Goal: Transaction & Acquisition: Download file/media

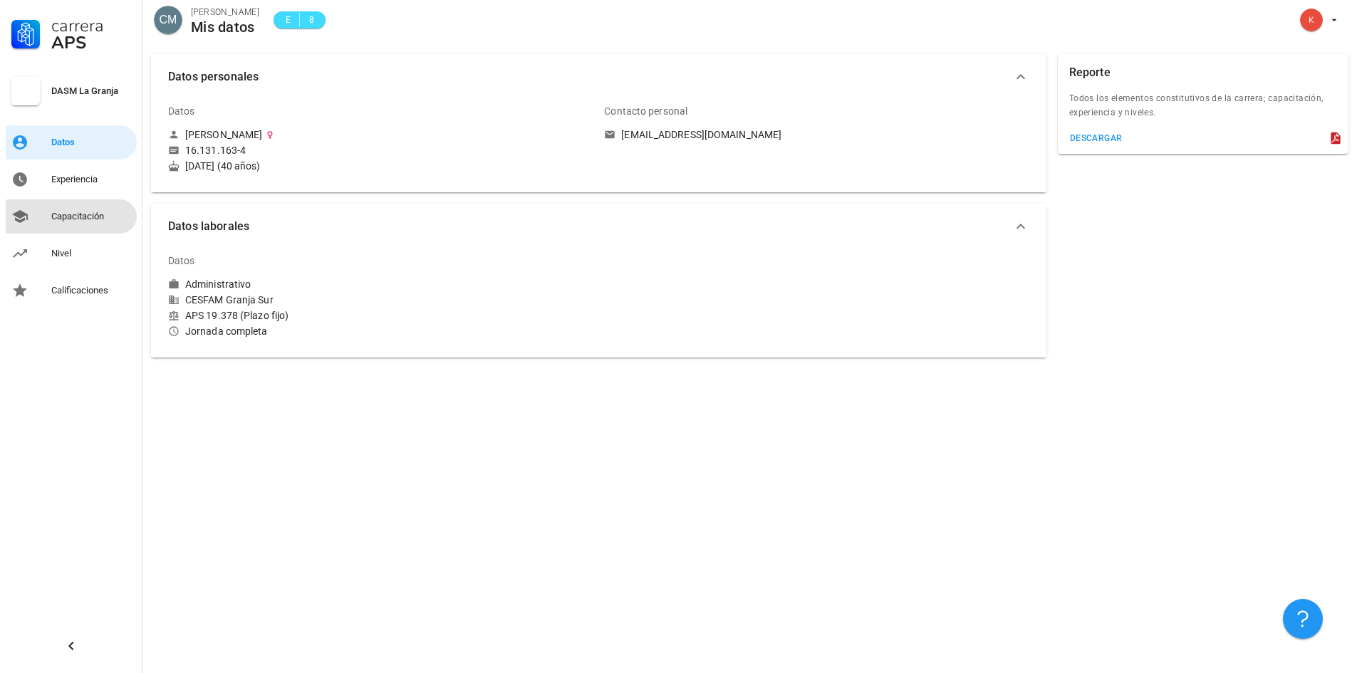
click at [87, 214] on div "Capacitación" at bounding box center [91, 216] width 80 height 11
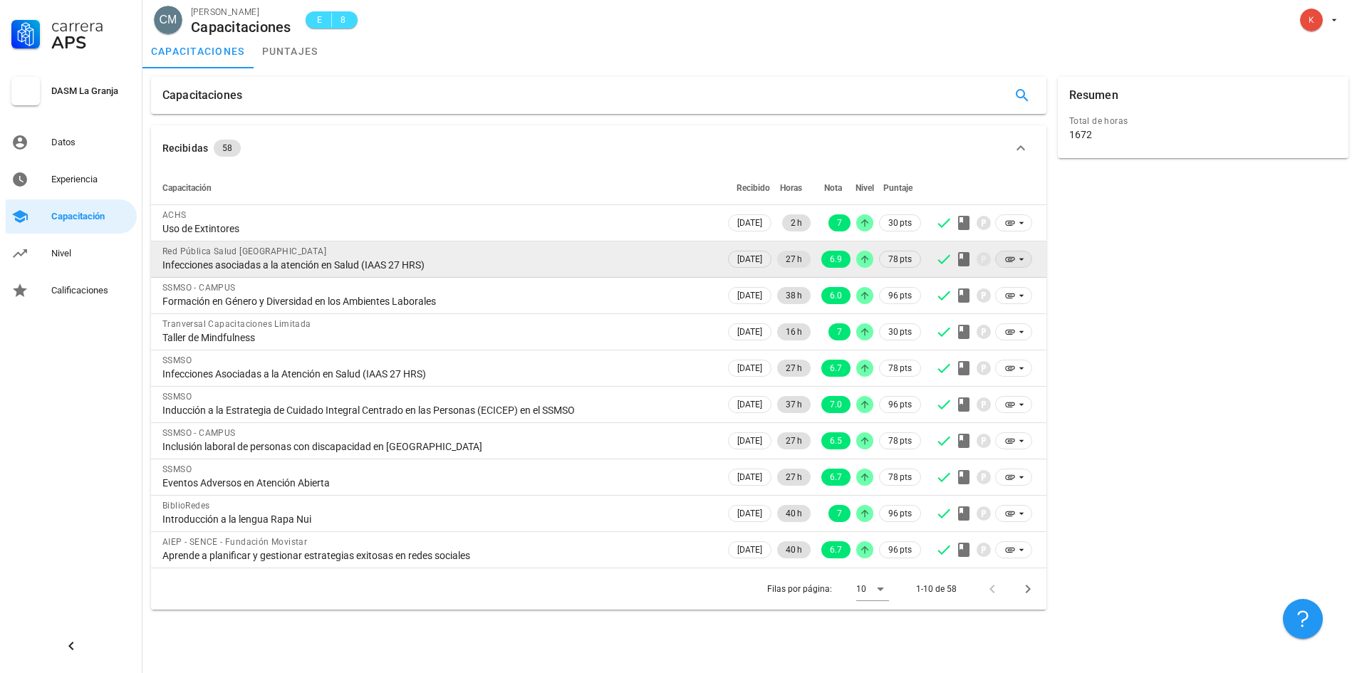
click at [1020, 258] on icon at bounding box center [1021, 259] width 11 height 11
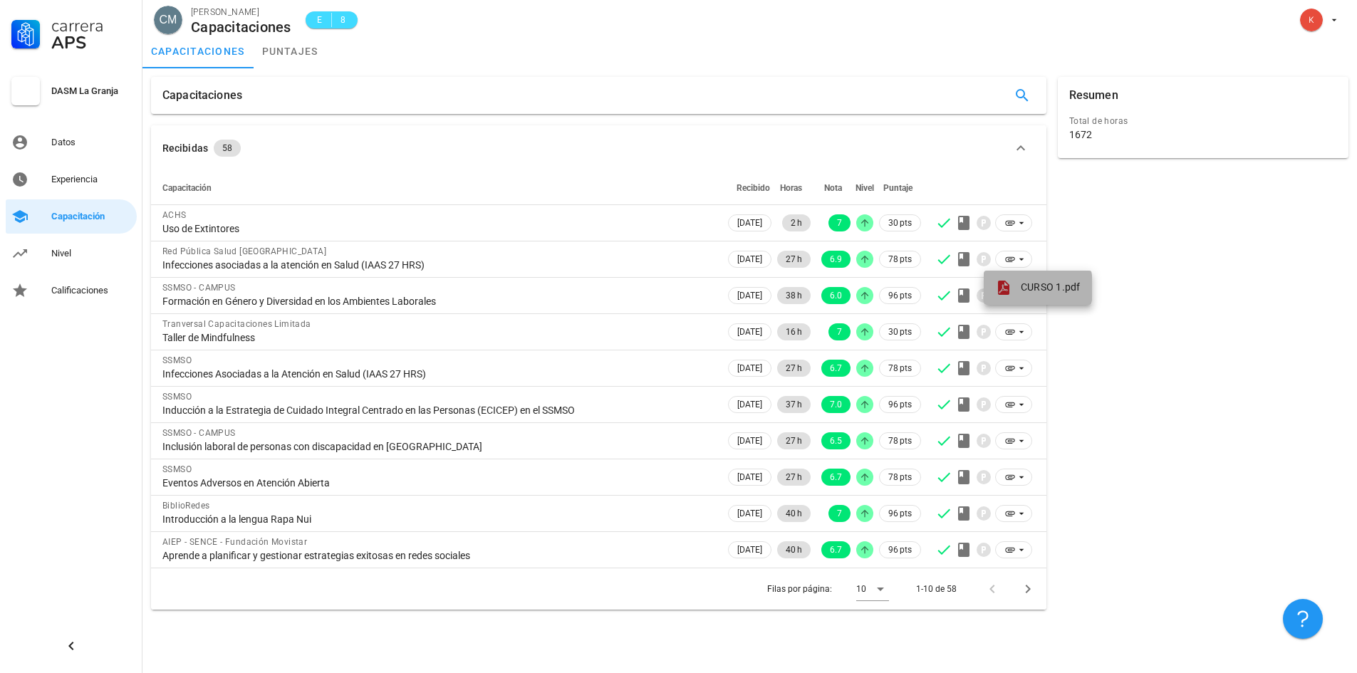
click at [1031, 288] on span "CURSO 1.pdf" at bounding box center [1051, 286] width 60 height 11
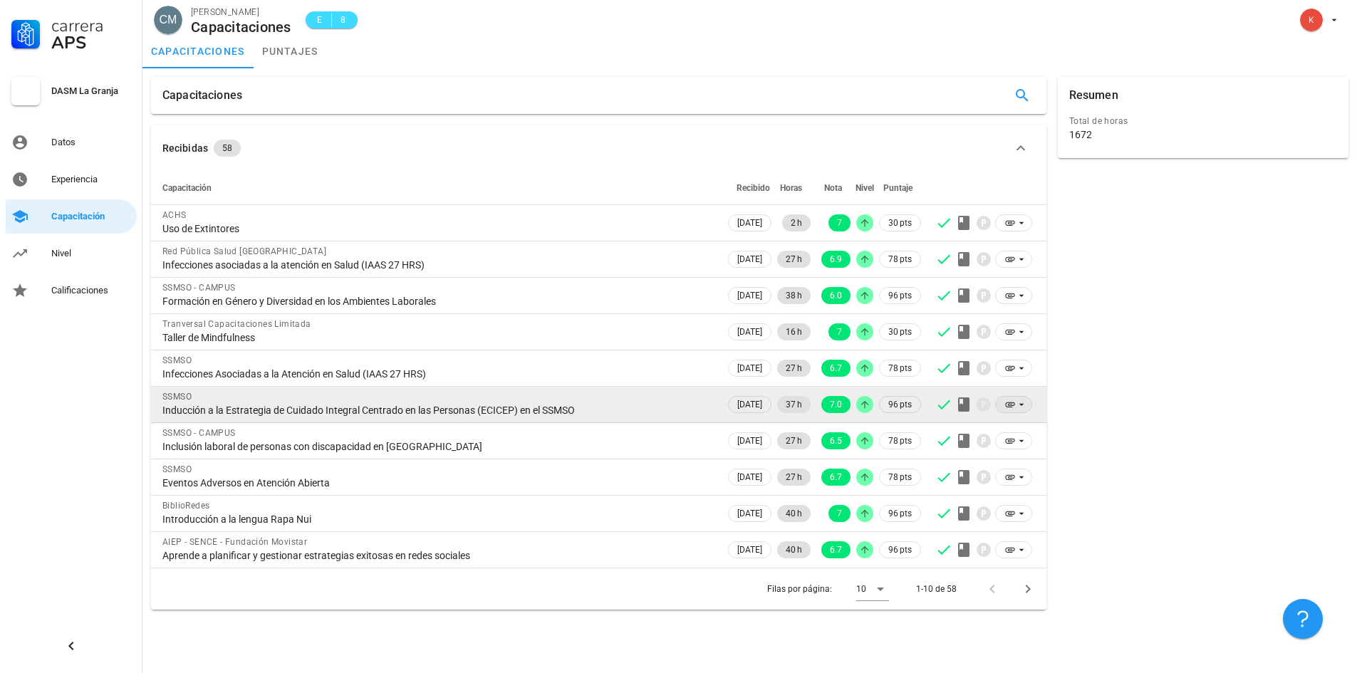
click at [1016, 402] on icon at bounding box center [1021, 404] width 11 height 11
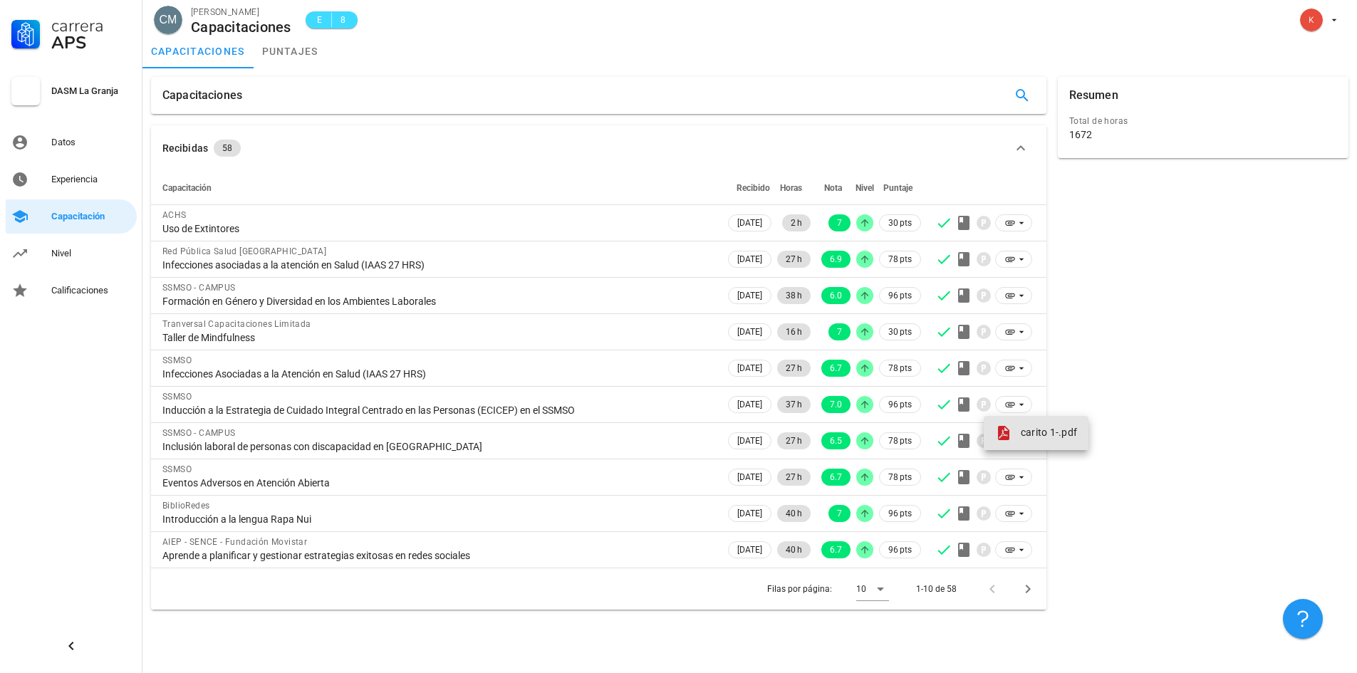
click at [1039, 437] on span "carito 1-.pdf" at bounding box center [1049, 432] width 56 height 11
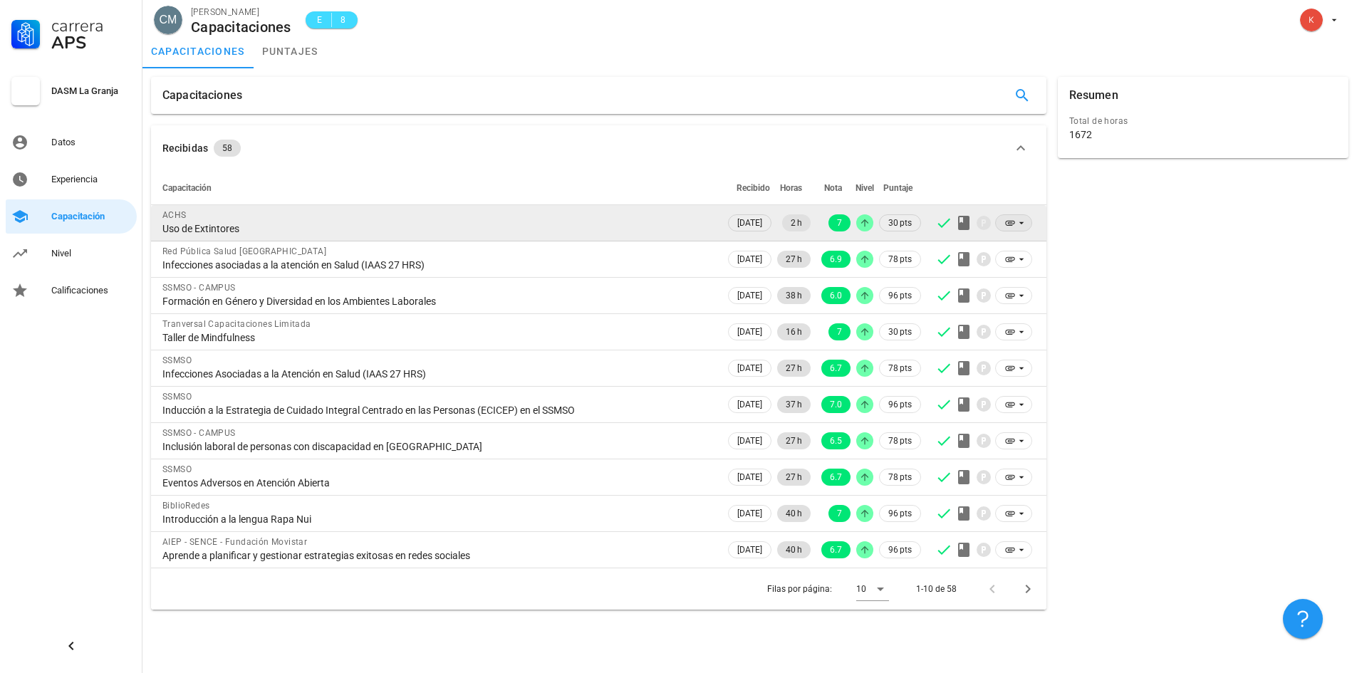
click at [1012, 225] on icon at bounding box center [1009, 223] width 9 height 5
click at [1017, 223] on icon at bounding box center [1021, 222] width 11 height 11
click at [1014, 224] on icon at bounding box center [1009, 223] width 9 height 5
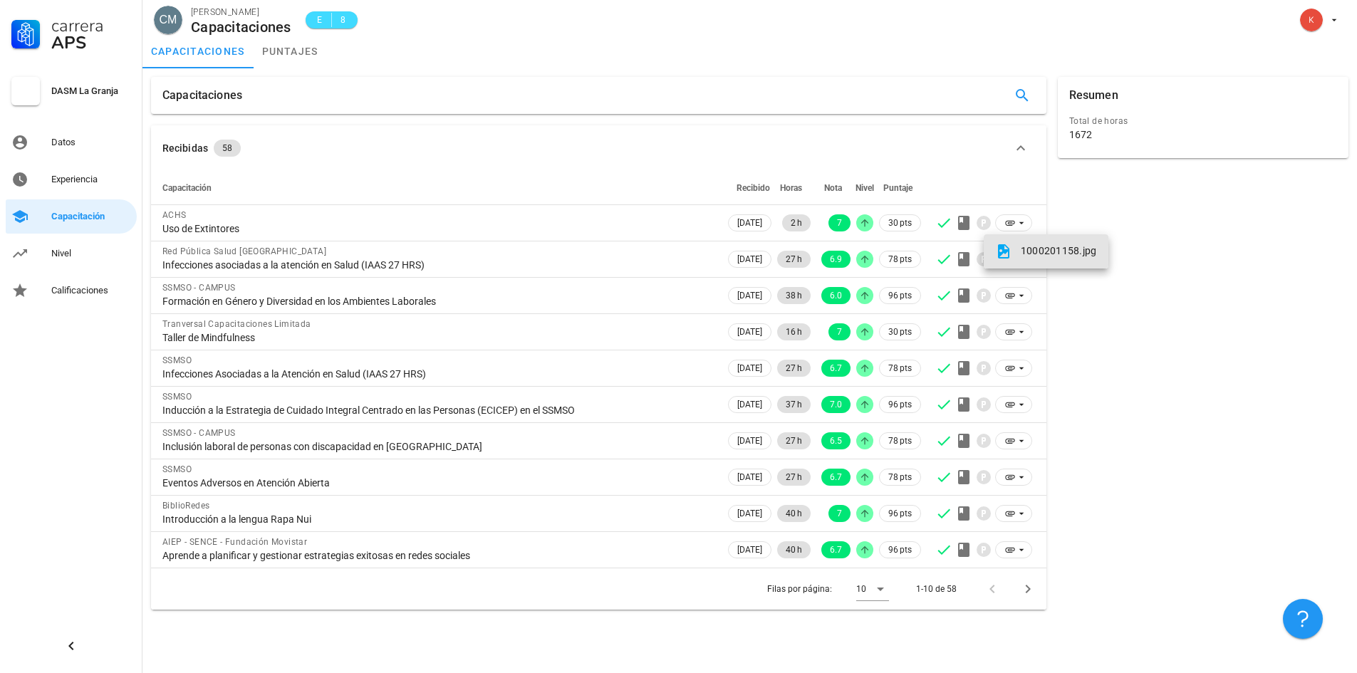
click at [1030, 249] on span "1000201158.jpg" at bounding box center [1059, 250] width 76 height 11
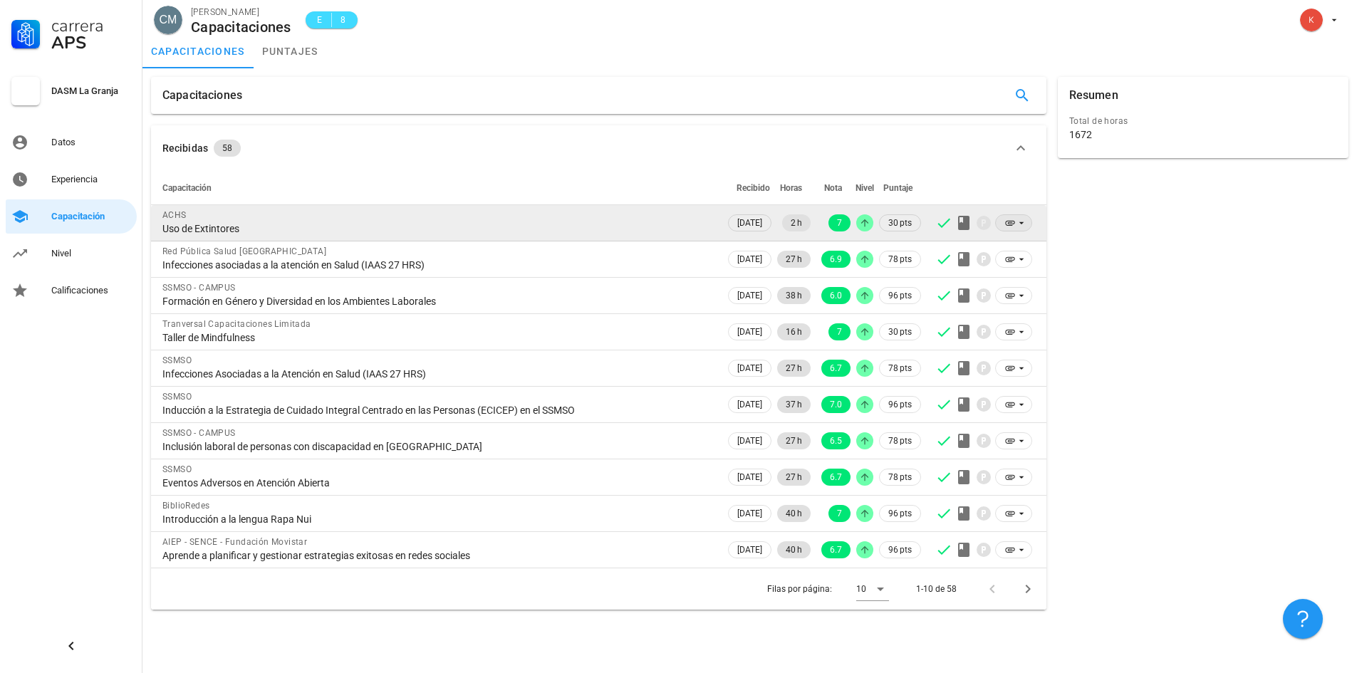
click at [1014, 224] on icon at bounding box center [1009, 222] width 11 height 11
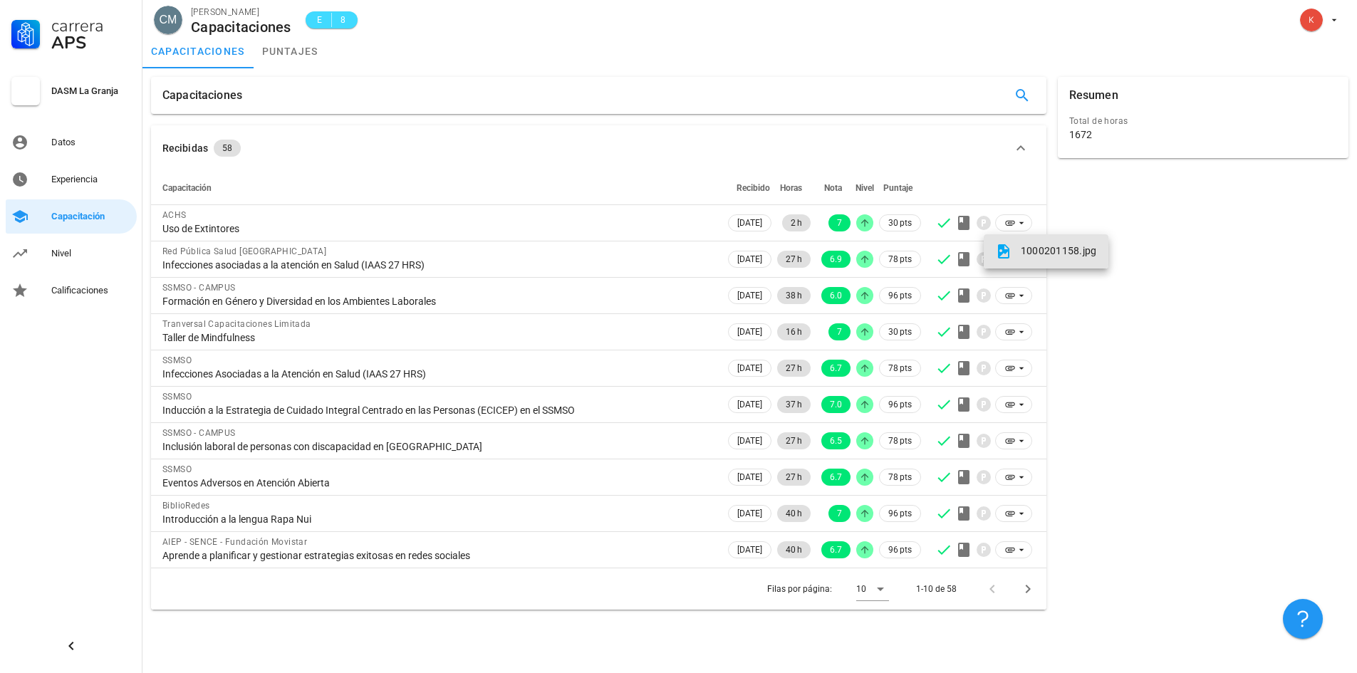
click at [1038, 258] on div "1000201158.jpg" at bounding box center [1046, 251] width 102 height 17
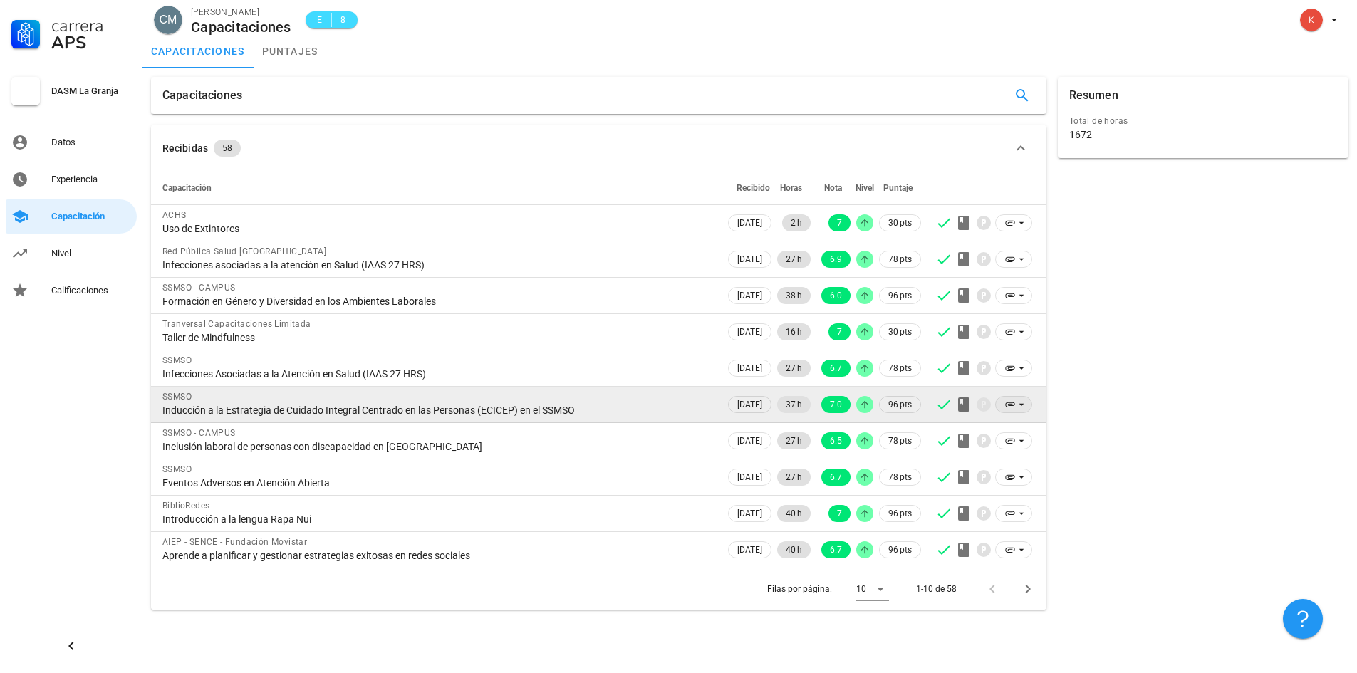
click at [1021, 407] on icon at bounding box center [1021, 404] width 11 height 11
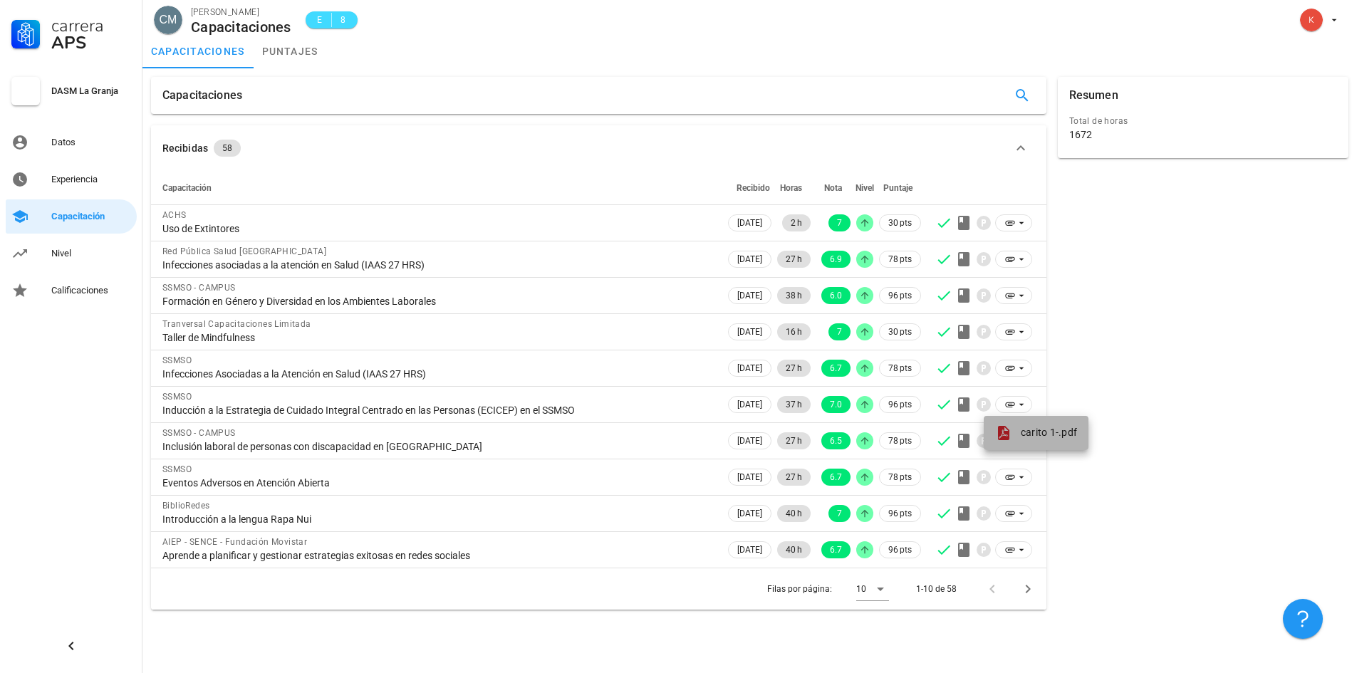
click at [1029, 437] on span "carito 1-.pdf" at bounding box center [1049, 432] width 56 height 11
click at [1025, 584] on icon "Página siguiente" at bounding box center [1027, 589] width 17 height 17
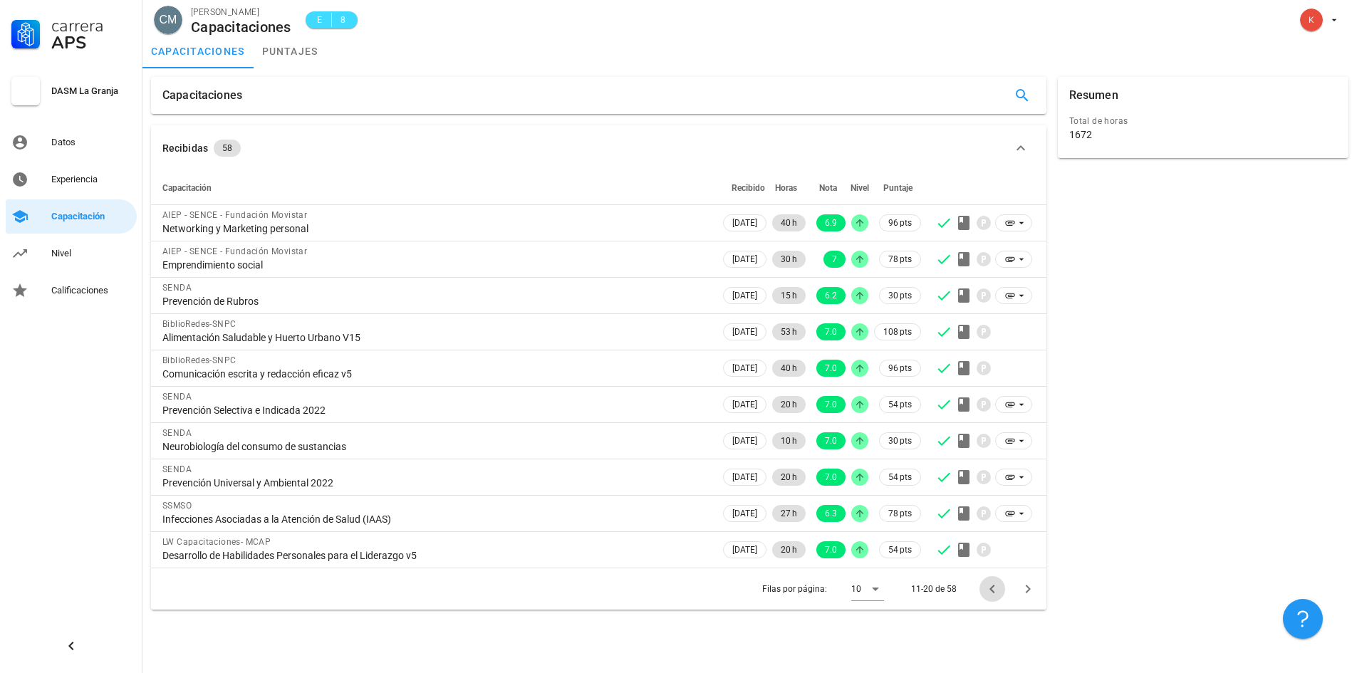
click at [997, 583] on icon "Página anterior" at bounding box center [992, 589] width 17 height 17
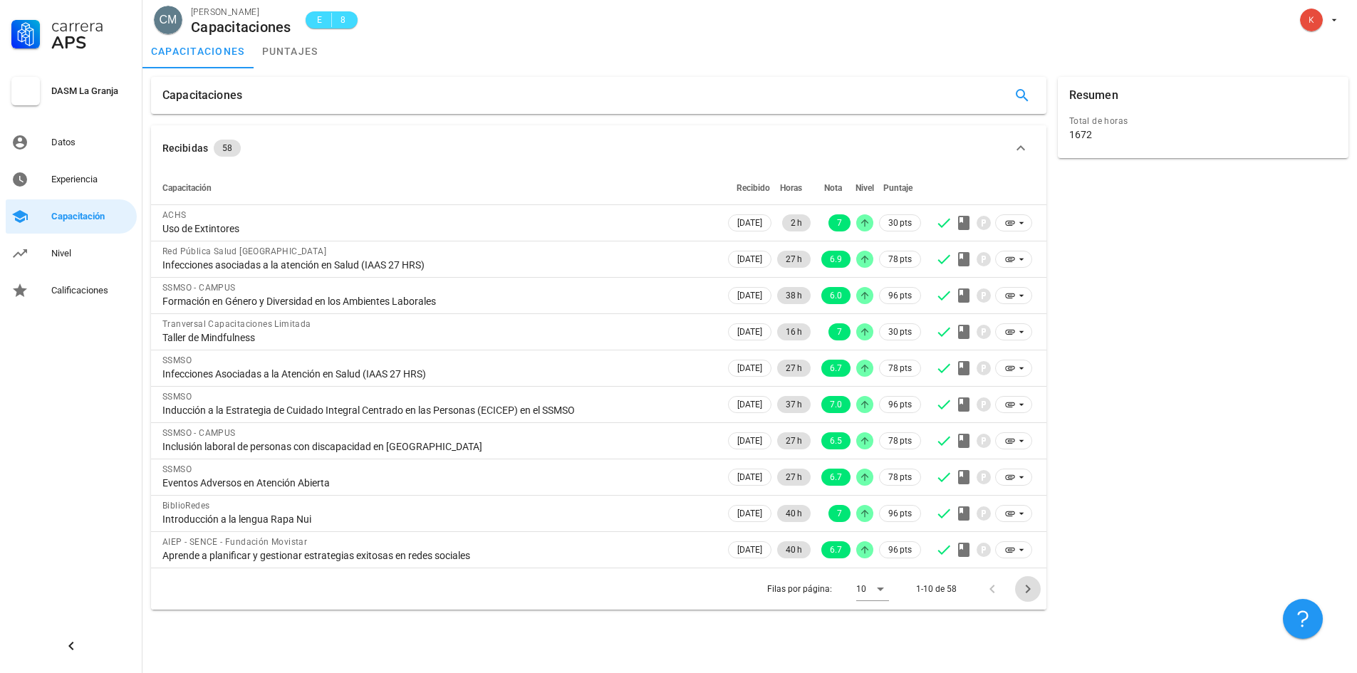
click at [1025, 586] on icon "Página siguiente" at bounding box center [1027, 589] width 17 height 17
